Goal: Complete application form

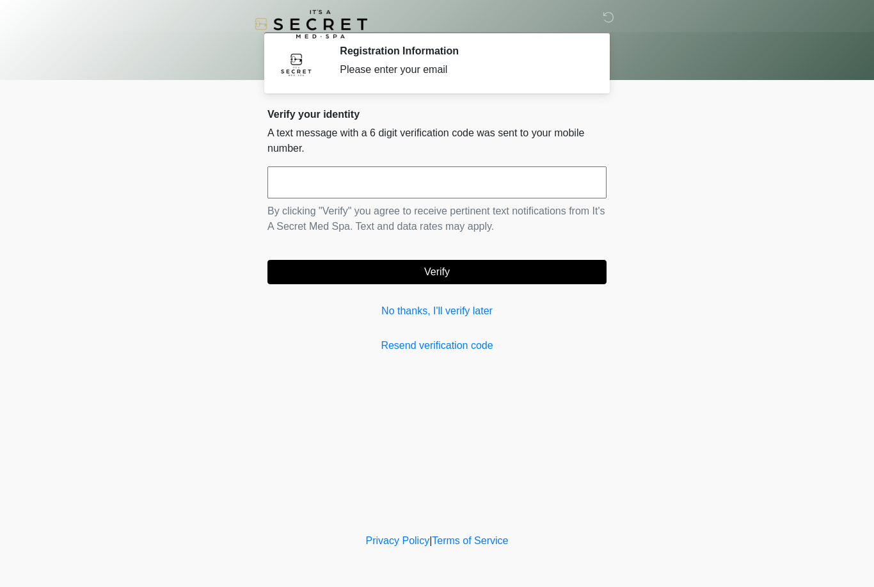
click at [476, 313] on link "No thanks, I'll verify later" at bounding box center [437, 310] width 339 height 15
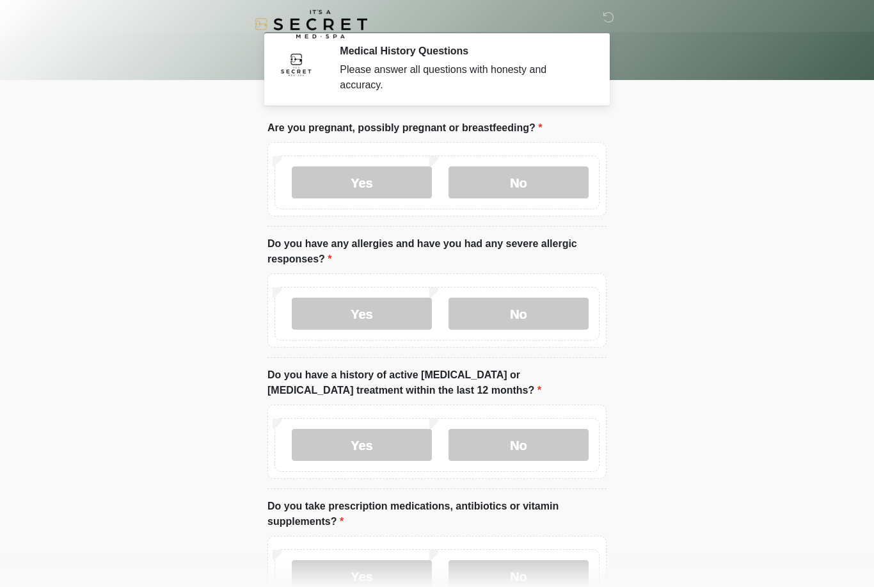
click at [567, 182] on label "No" at bounding box center [519, 182] width 140 height 32
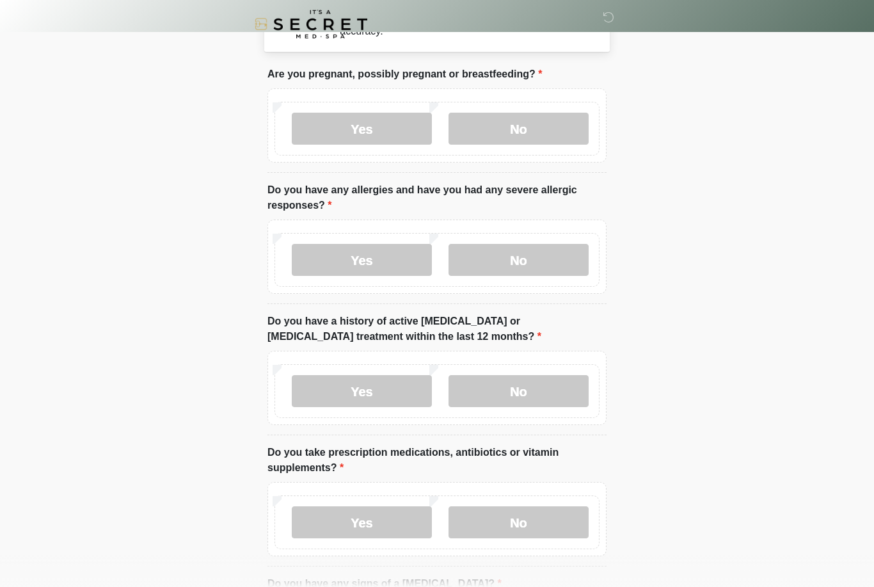
scroll to position [67, 0]
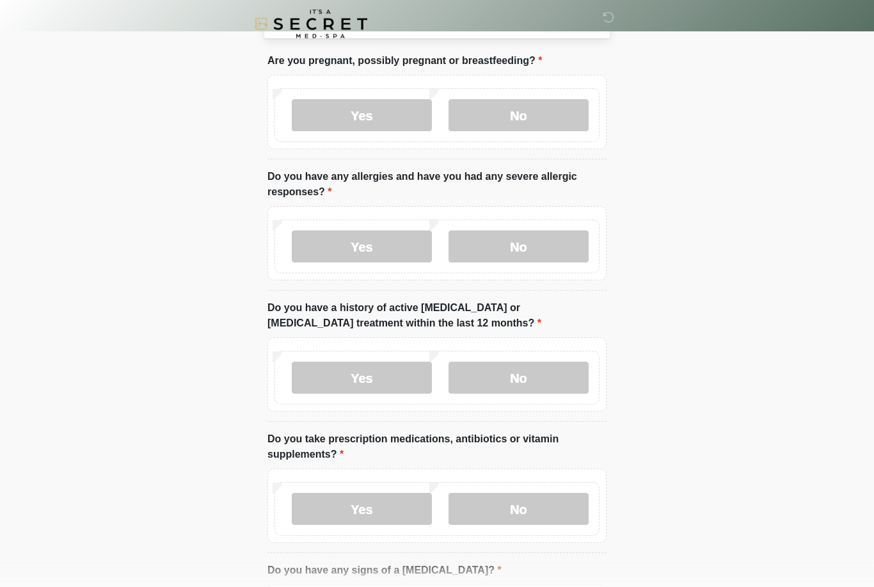
click at [561, 243] on label "No" at bounding box center [519, 247] width 140 height 32
click at [569, 383] on label "No" at bounding box center [519, 378] width 140 height 32
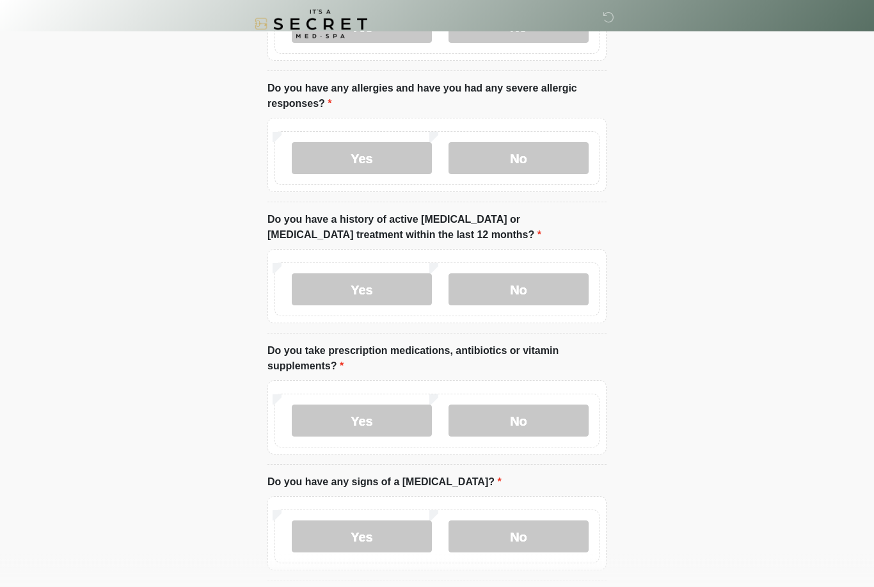
scroll to position [184, 0]
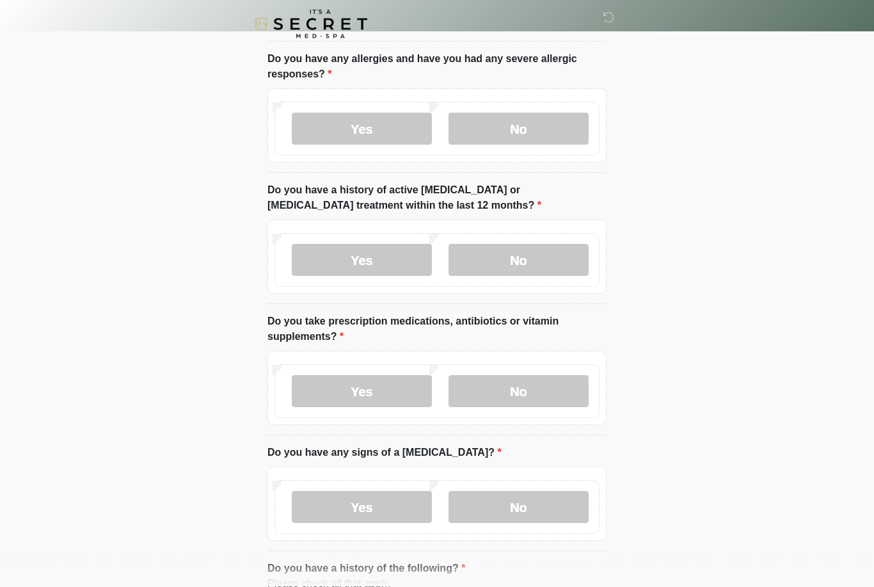
click at [575, 376] on label "No" at bounding box center [519, 392] width 140 height 32
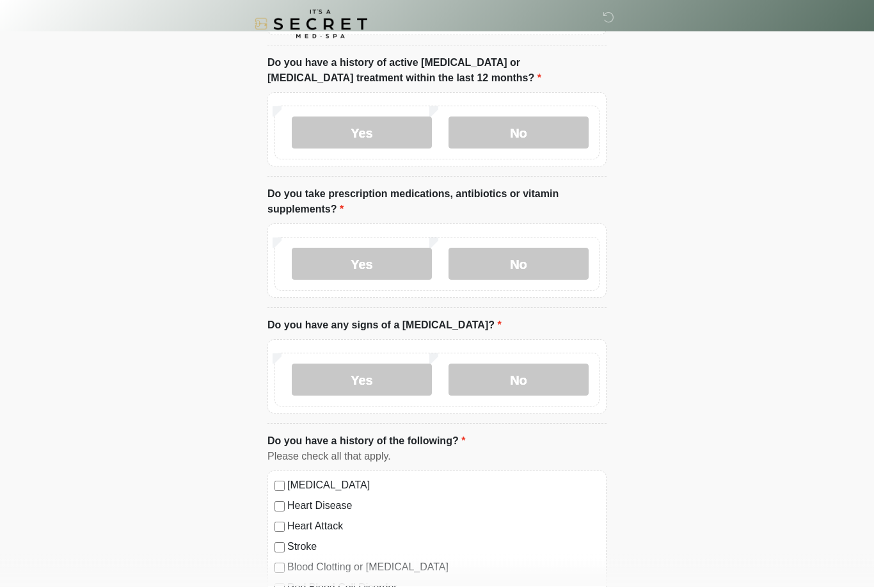
scroll to position [312, 0]
click at [396, 261] on label "Yes" at bounding box center [362, 264] width 140 height 32
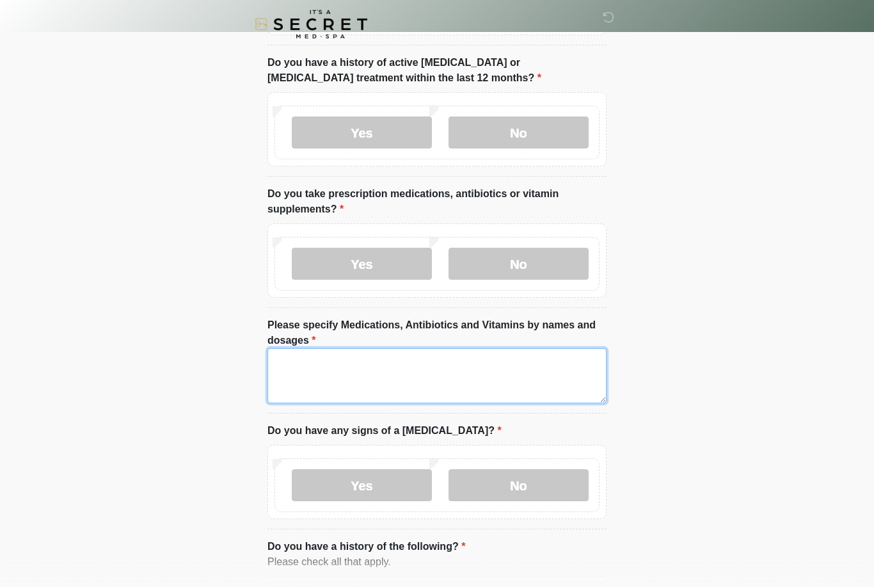
click at [550, 357] on textarea "Please specify Medications, Antibiotics and Vitamins by names and dosages" at bounding box center [437, 375] width 339 height 55
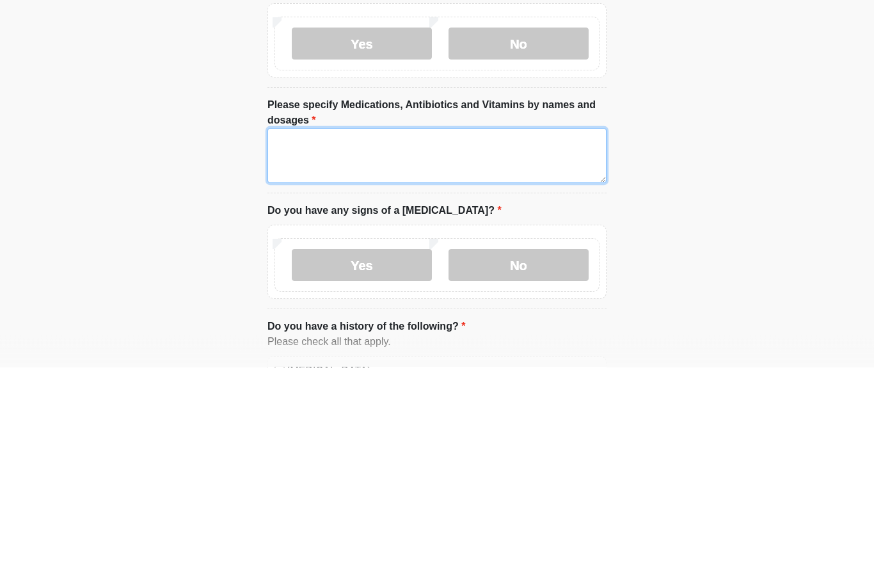
type textarea "*"
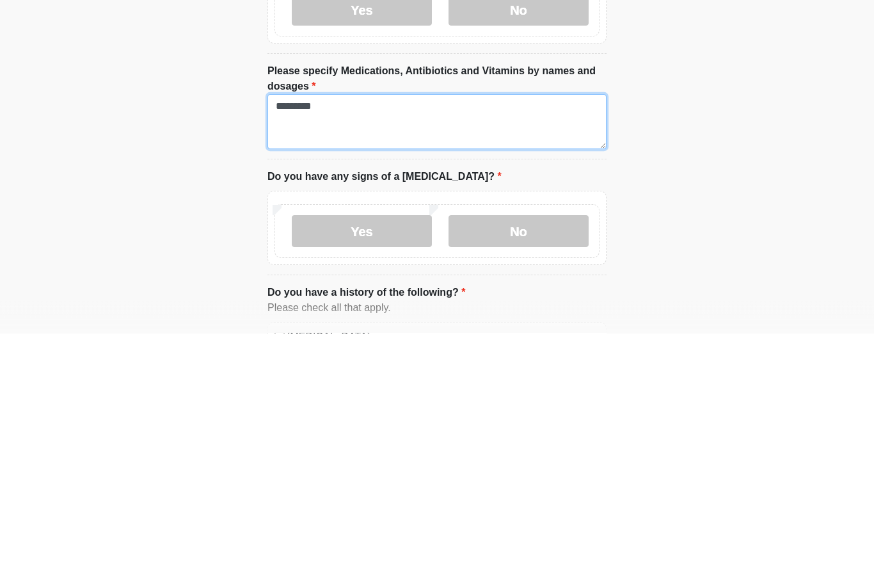
type textarea "*********"
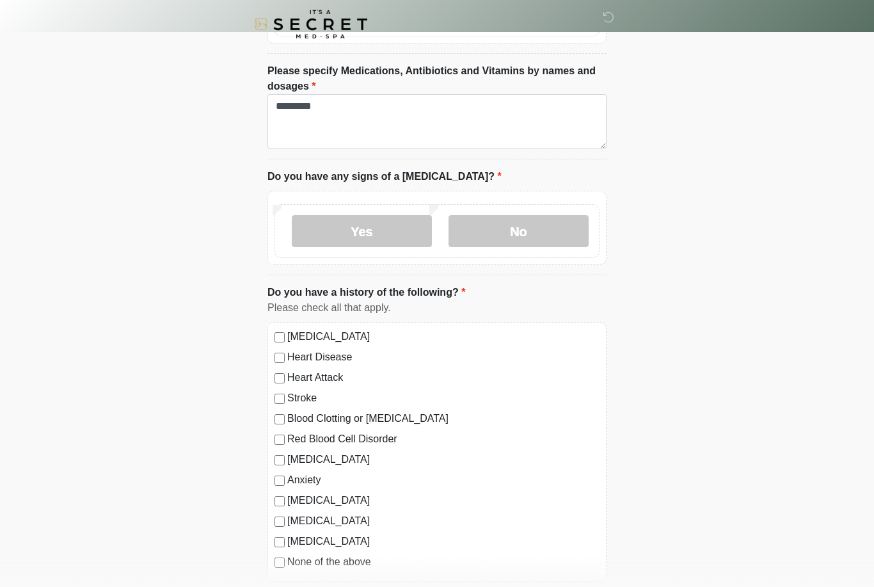
click at [552, 223] on label "No" at bounding box center [519, 231] width 140 height 32
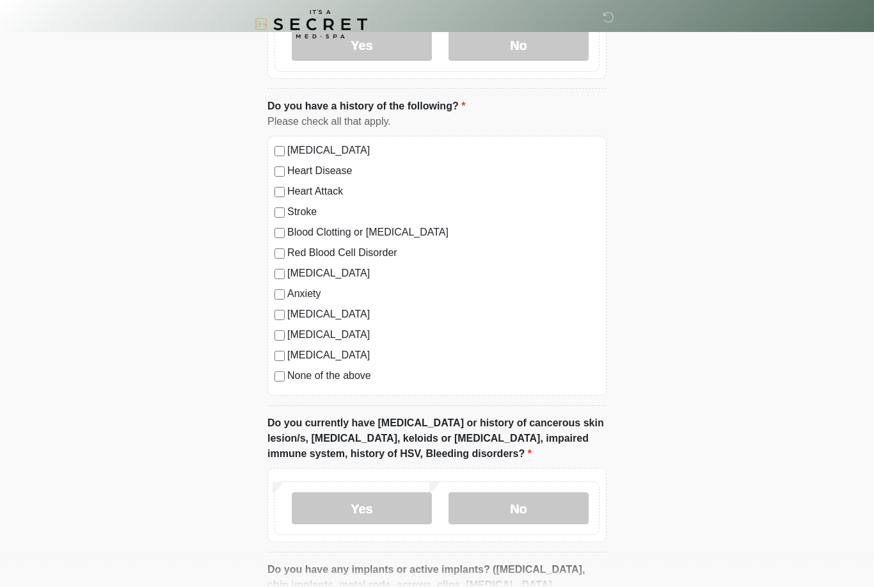
scroll to position [757, 0]
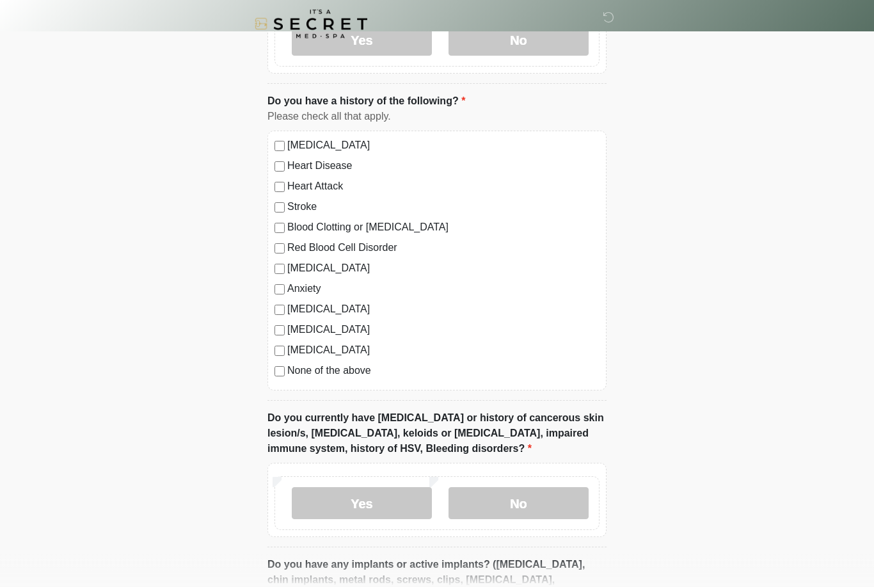
click at [368, 368] on label "None of the above" at bounding box center [443, 371] width 312 height 15
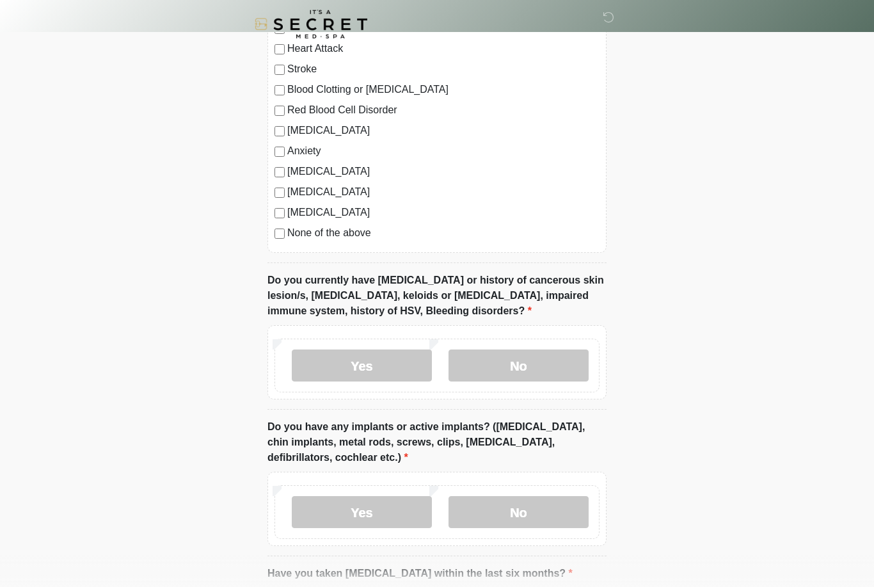
scroll to position [904, 0]
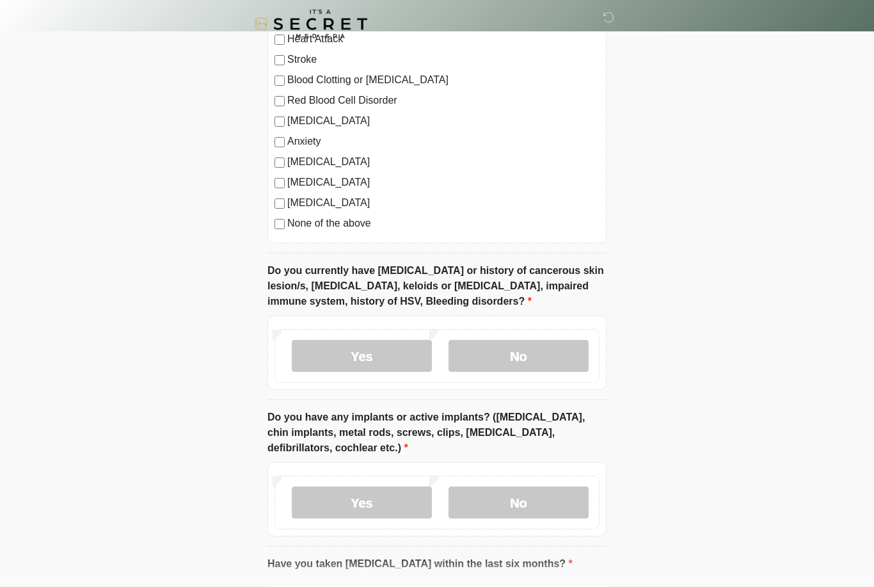
click at [563, 350] on label "No" at bounding box center [519, 357] width 140 height 32
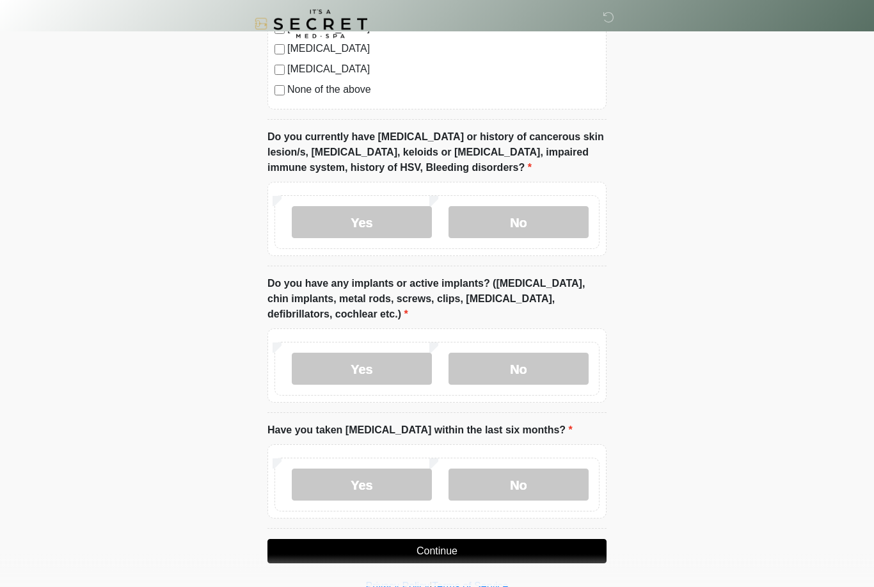
scroll to position [1040, 0]
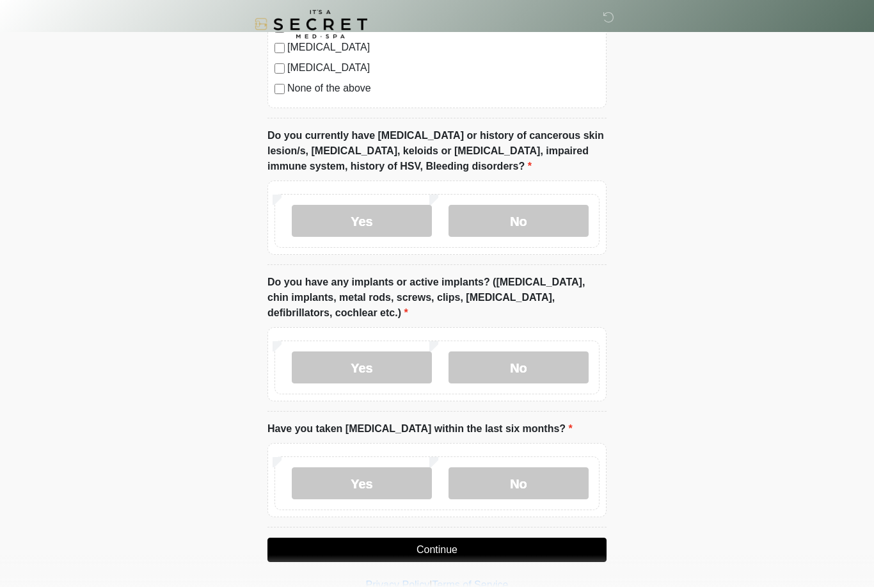
click at [568, 358] on label "No" at bounding box center [519, 367] width 140 height 32
click at [554, 476] on label "No" at bounding box center [519, 483] width 140 height 32
click at [560, 540] on button "Continue" at bounding box center [437, 550] width 339 height 24
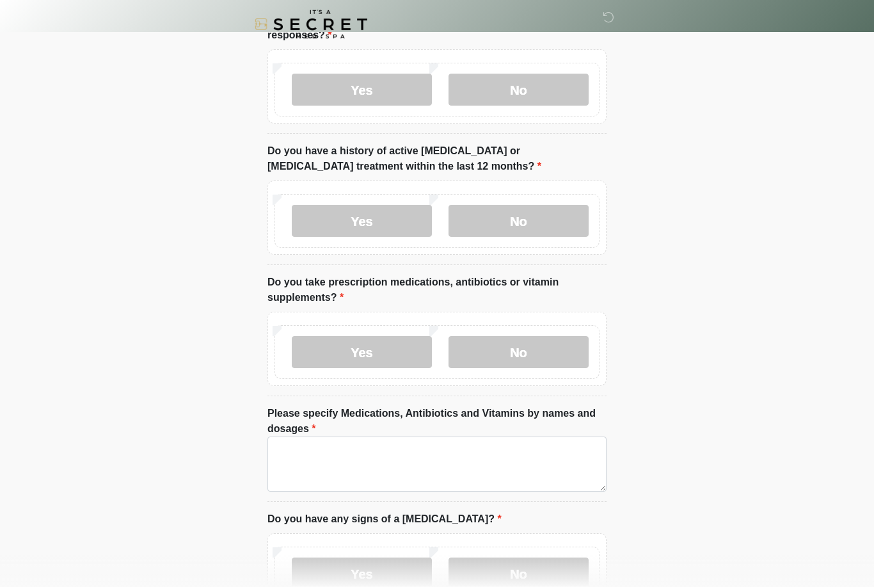
scroll to position [0, 0]
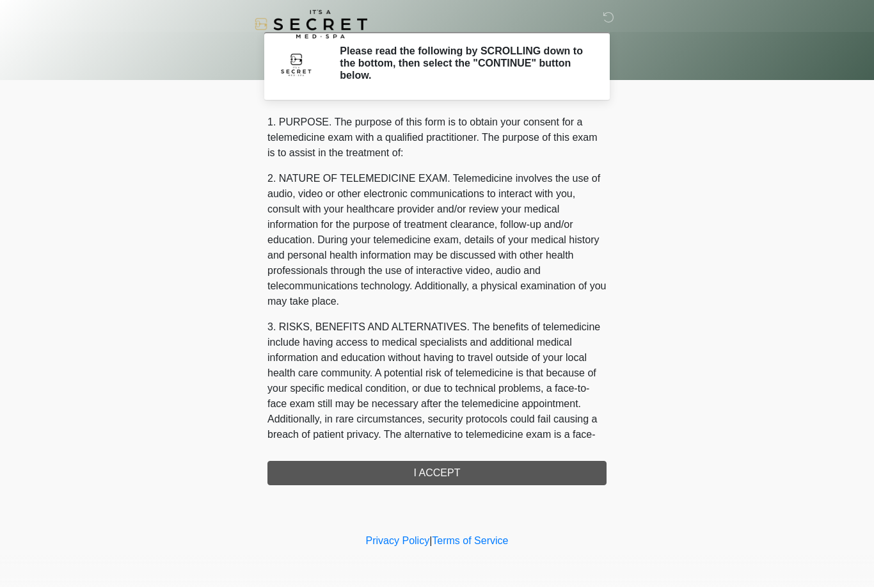
click at [561, 471] on div "1. PURPOSE. The purpose of this form is to obtain your consent for a telemedici…" at bounding box center [437, 300] width 339 height 371
click at [482, 467] on div "1. PURPOSE. The purpose of this form is to obtain your consent for a telemedici…" at bounding box center [437, 300] width 339 height 371
click at [463, 476] on div "1. PURPOSE. The purpose of this form is to obtain your consent for a telemedici…" at bounding box center [437, 300] width 339 height 371
click at [515, 486] on div "‎ ‎ Please read the following by SCROLLING down to the bottom, then select the …" at bounding box center [437, 265] width 384 height 505
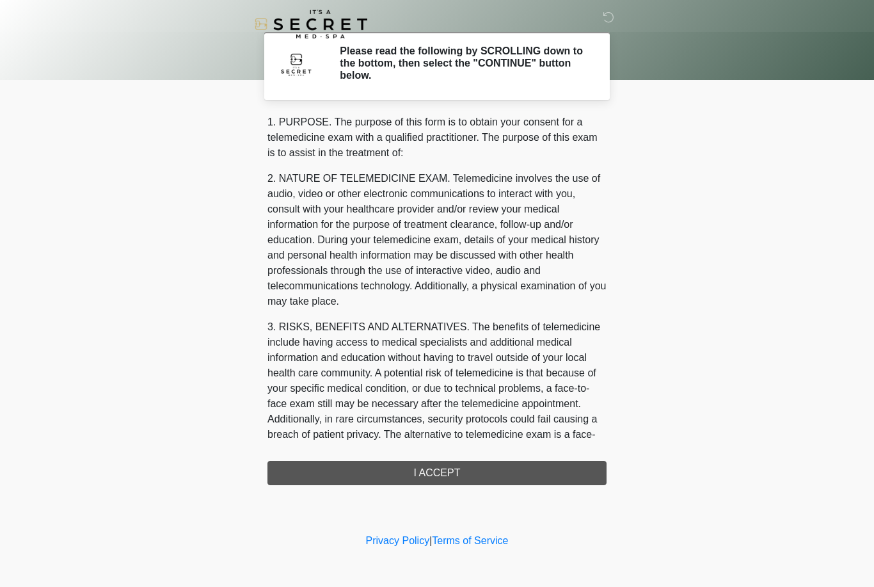
click at [515, 486] on div "‎ ‎ Please read the following by SCROLLING down to the bottom, then select the …" at bounding box center [437, 265] width 384 height 505
click at [554, 477] on div "1. PURPOSE. The purpose of this form is to obtain your consent for a telemedici…" at bounding box center [437, 300] width 339 height 371
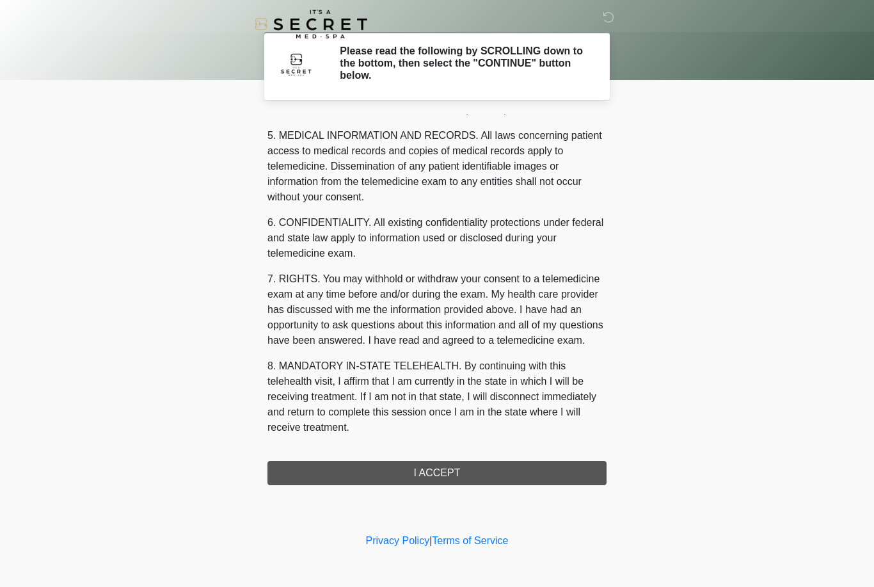
click at [511, 470] on div "1. PURPOSE. The purpose of this form is to obtain your consent for a telemedici…" at bounding box center [437, 300] width 339 height 371
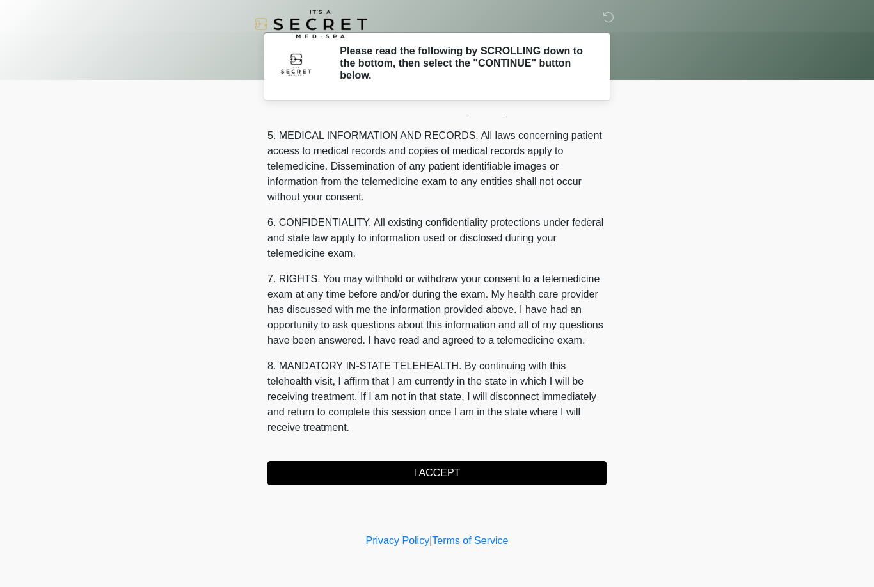
click at [462, 470] on button "I ACCEPT" at bounding box center [437, 473] width 339 height 24
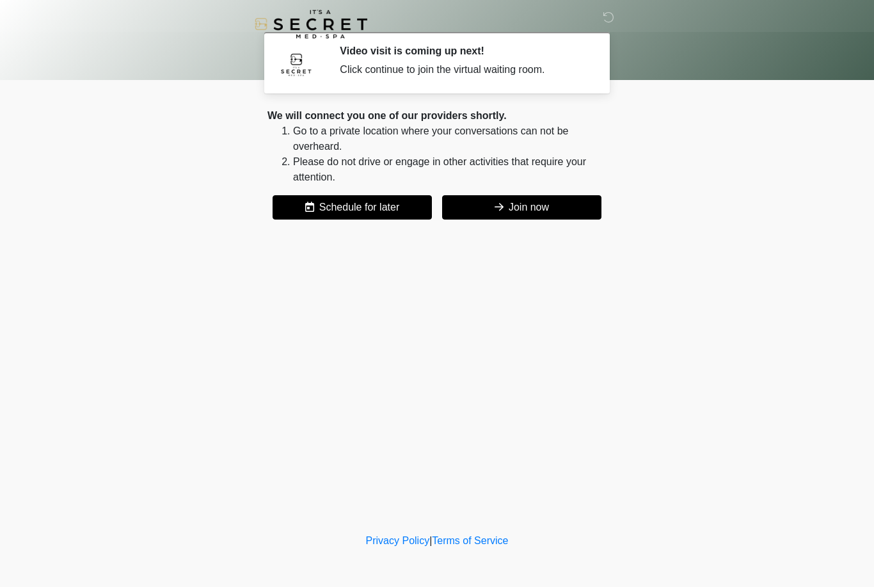
click at [548, 208] on button "Join now" at bounding box center [521, 207] width 159 height 24
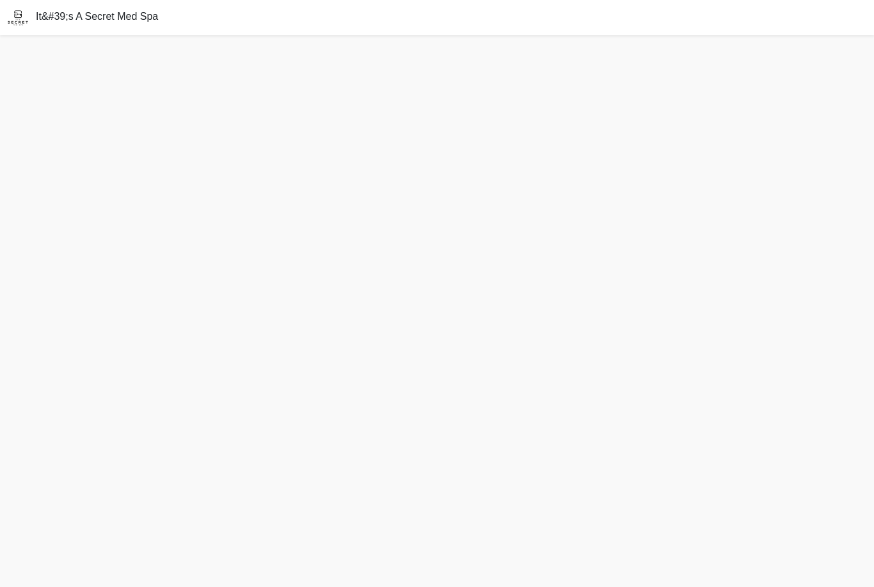
scroll to position [4, 0]
